Goal: Check status: Check status

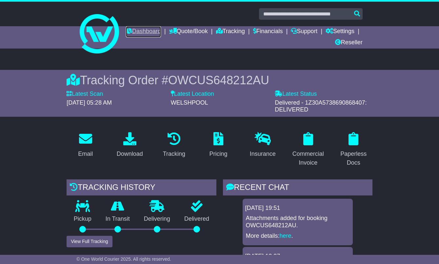
click at [161, 29] on link "Dashboard" at bounding box center [143, 31] width 35 height 11
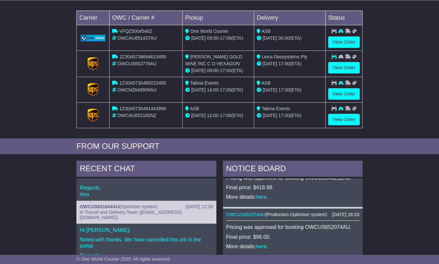
scroll to position [33, 0]
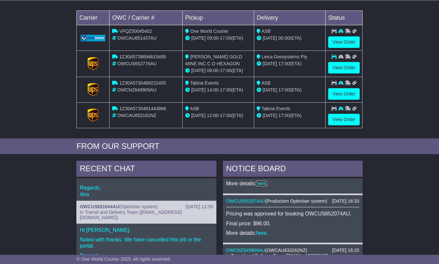
click at [266, 186] on link "here" at bounding box center [261, 184] width 10 height 6
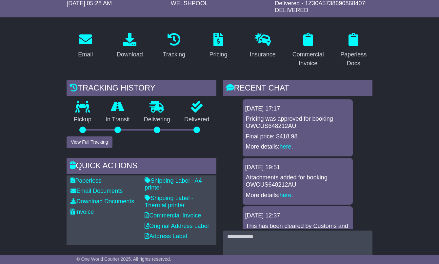
scroll to position [142, 0]
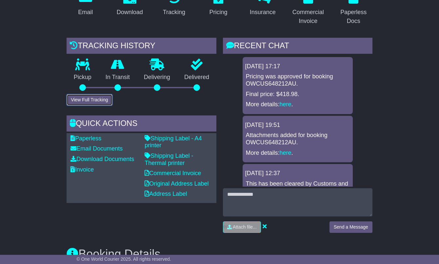
click at [102, 101] on button "View Full Tracking" at bounding box center [90, 99] width 46 height 11
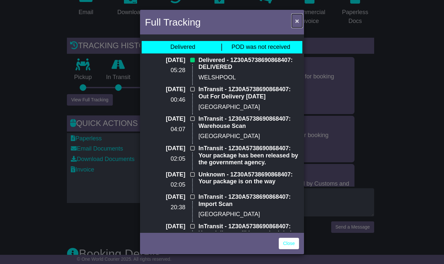
click at [296, 19] on span "×" at bounding box center [297, 21] width 4 height 8
